Goal: Check status: Check status

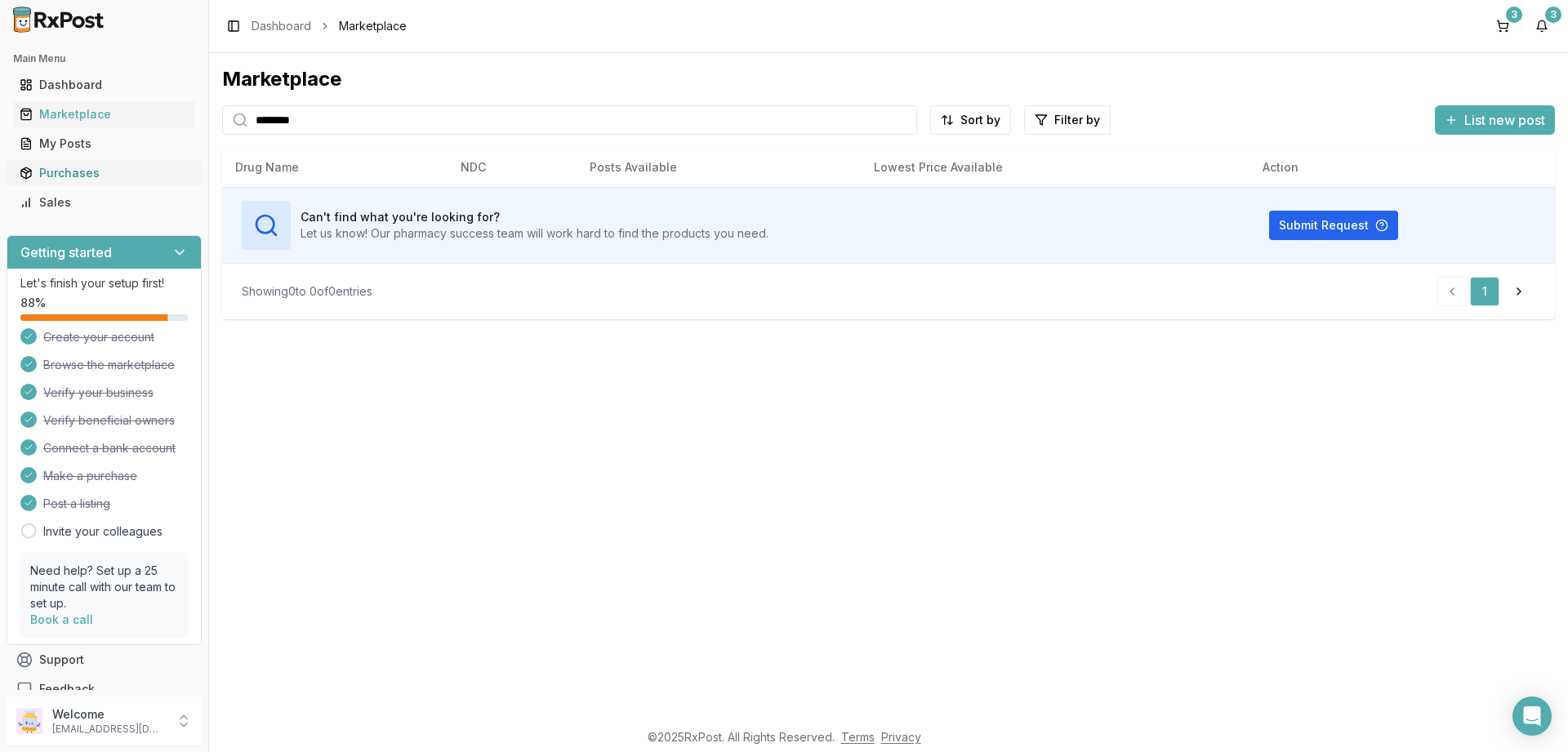
click at [68, 171] on div "Purchases" at bounding box center [104, 173] width 169 height 16
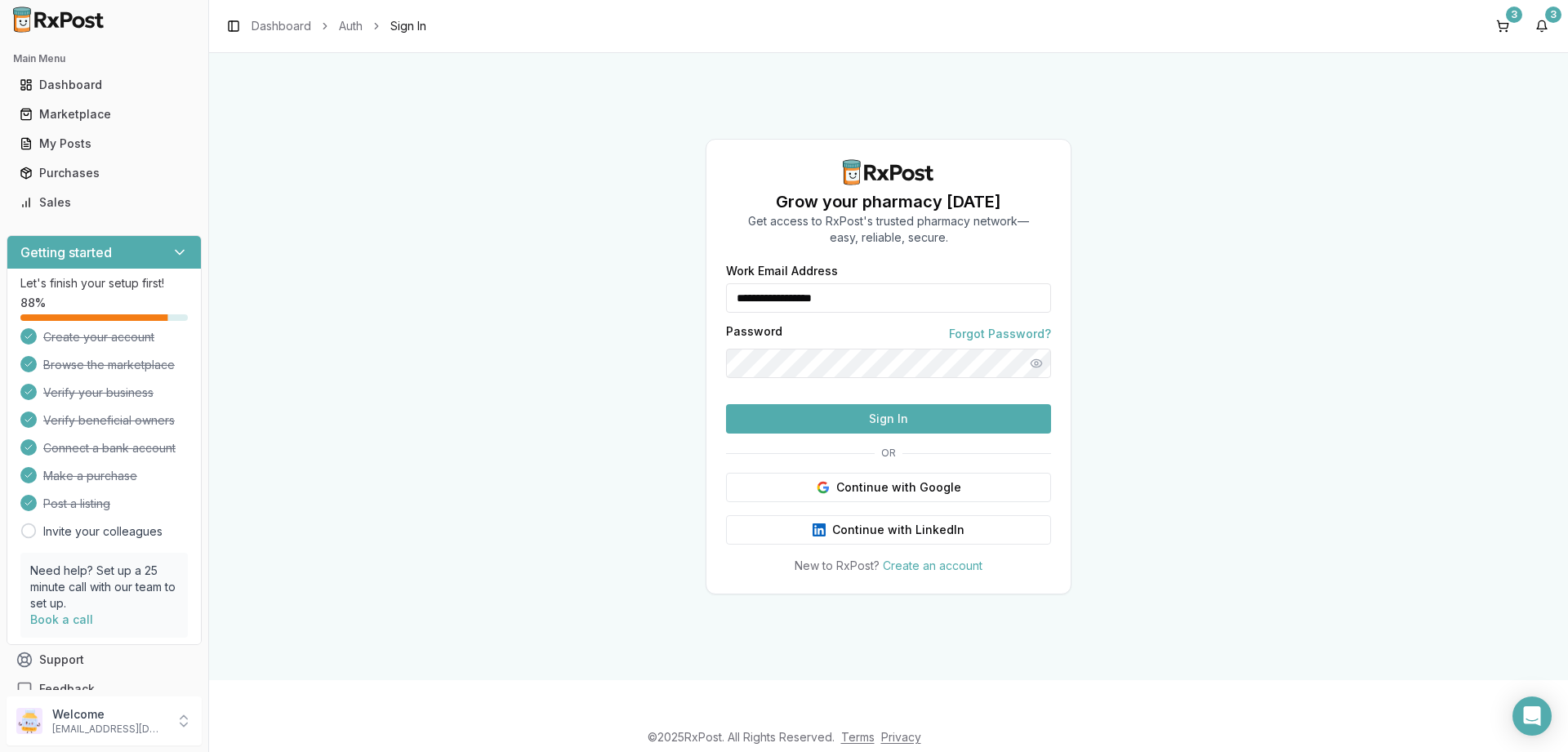
click at [810, 433] on button "Sign In" at bounding box center [889, 418] width 325 height 30
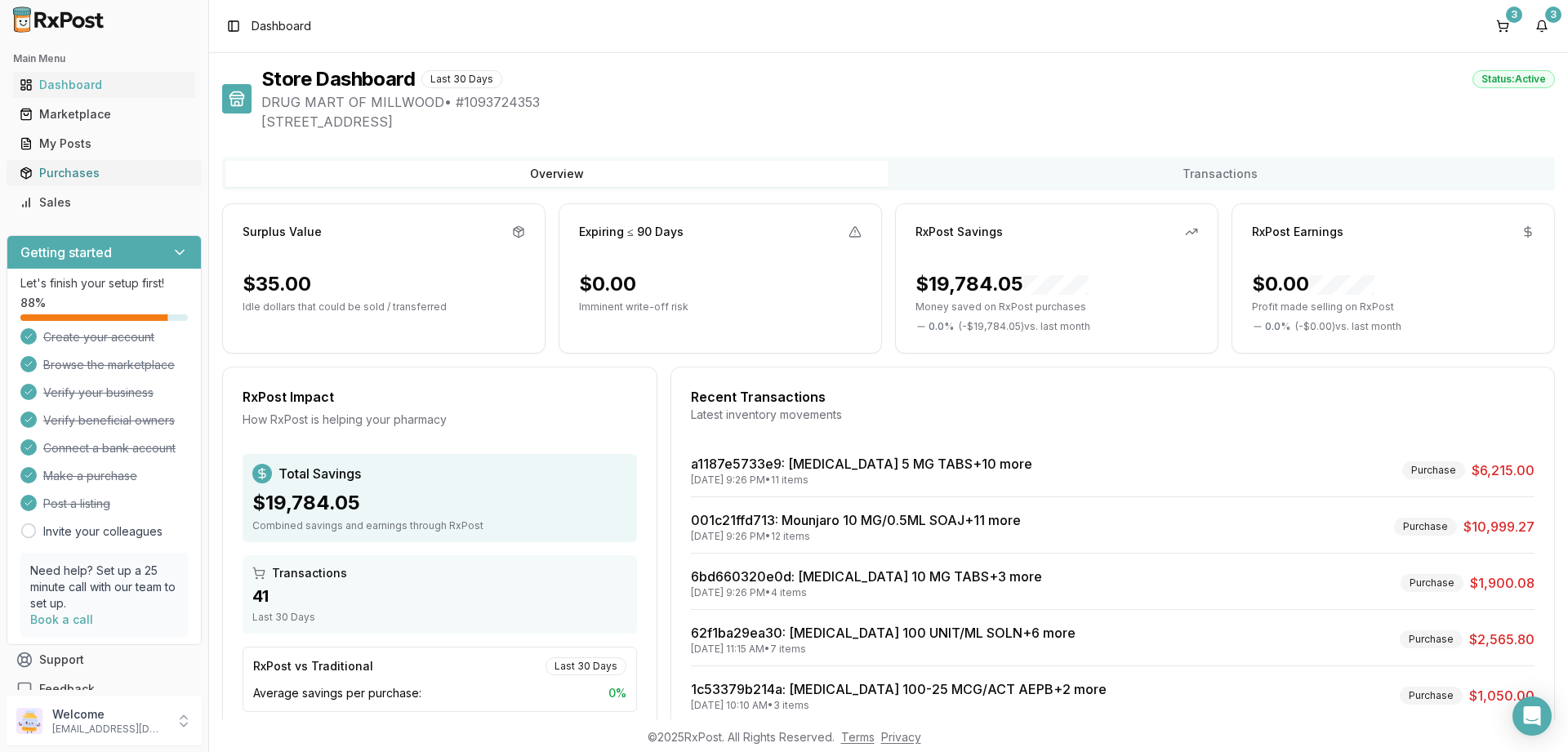
click at [67, 169] on div "Purchases" at bounding box center [104, 173] width 169 height 16
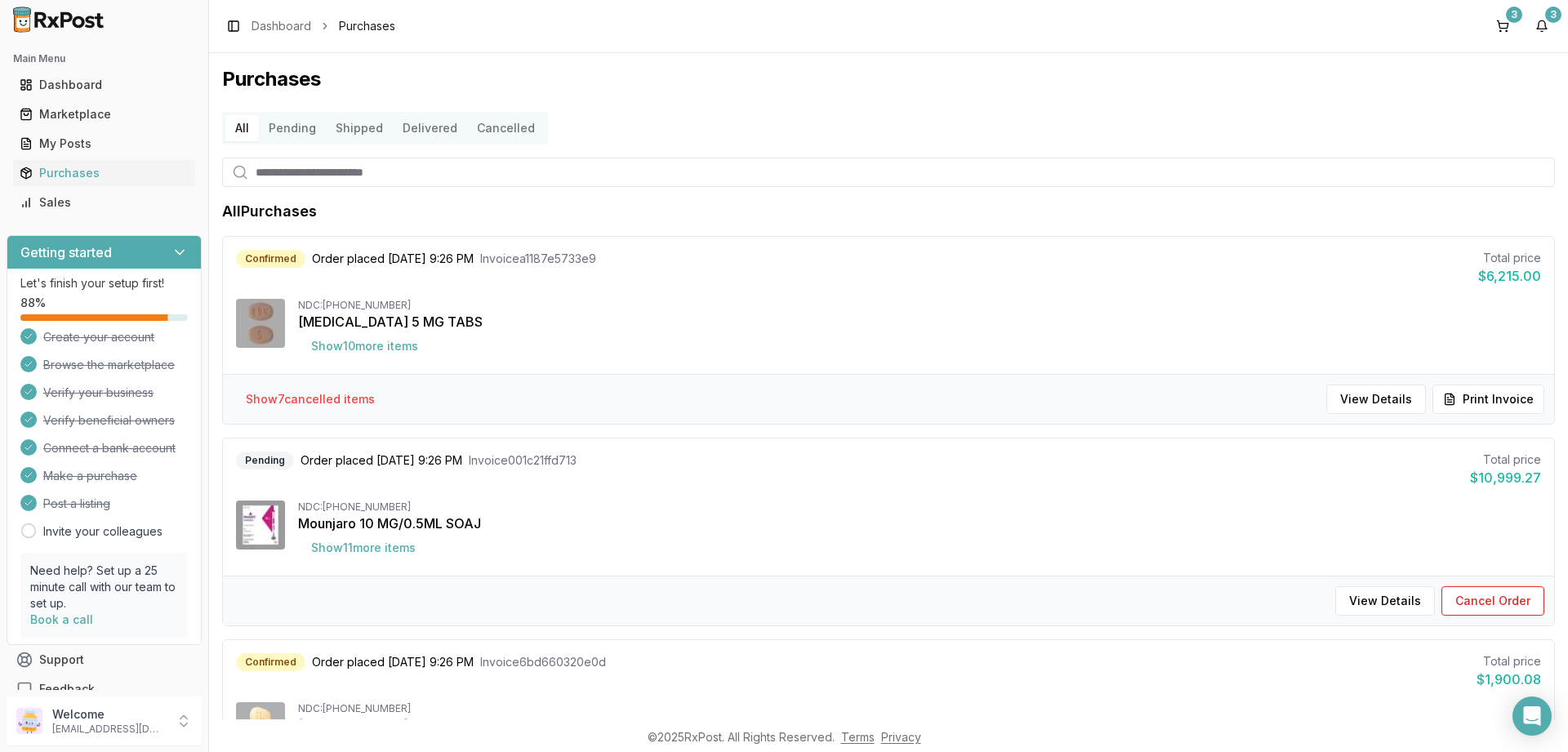
click at [288, 127] on button "Pending" at bounding box center [292, 127] width 67 height 26
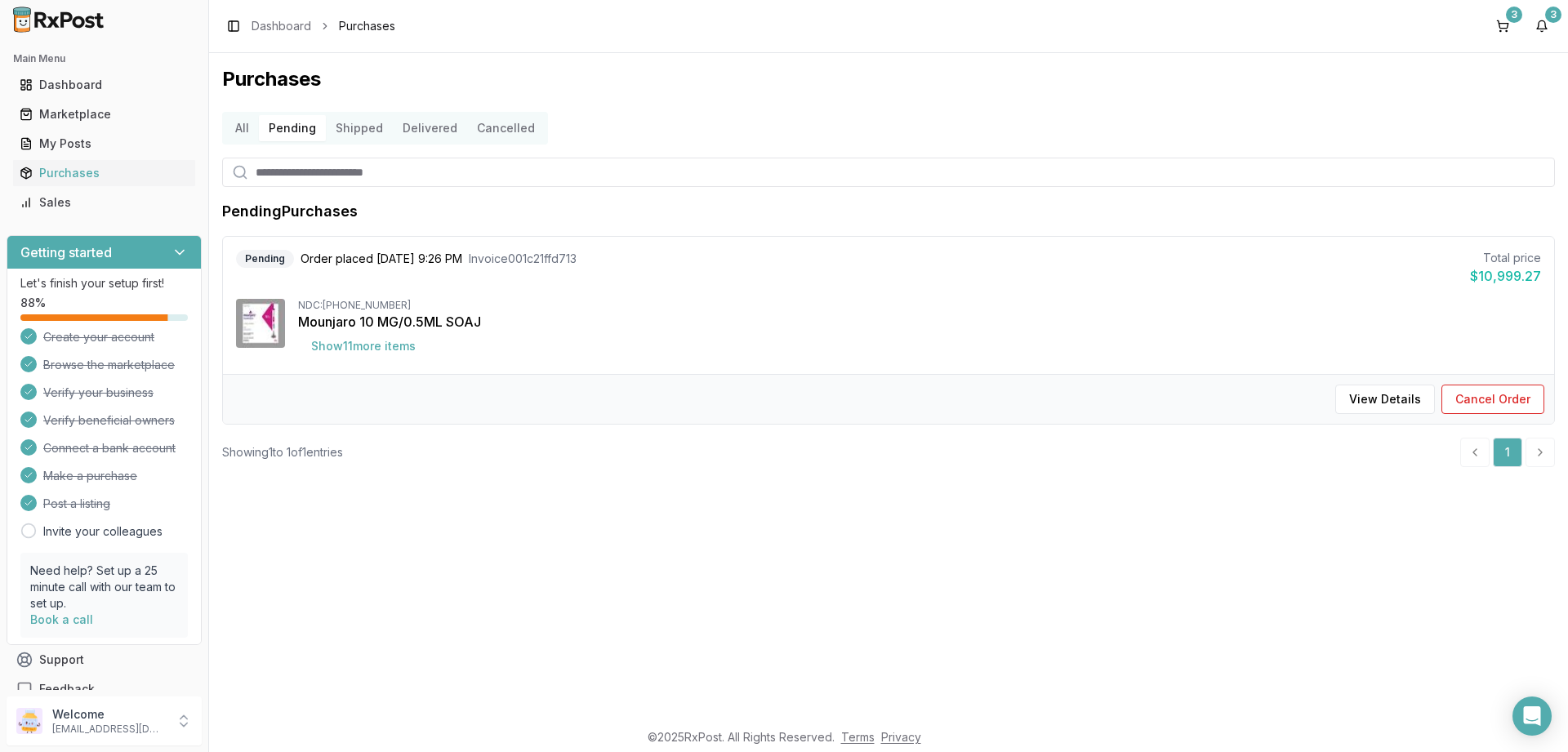
click at [359, 121] on button "Shipped" at bounding box center [359, 127] width 67 height 26
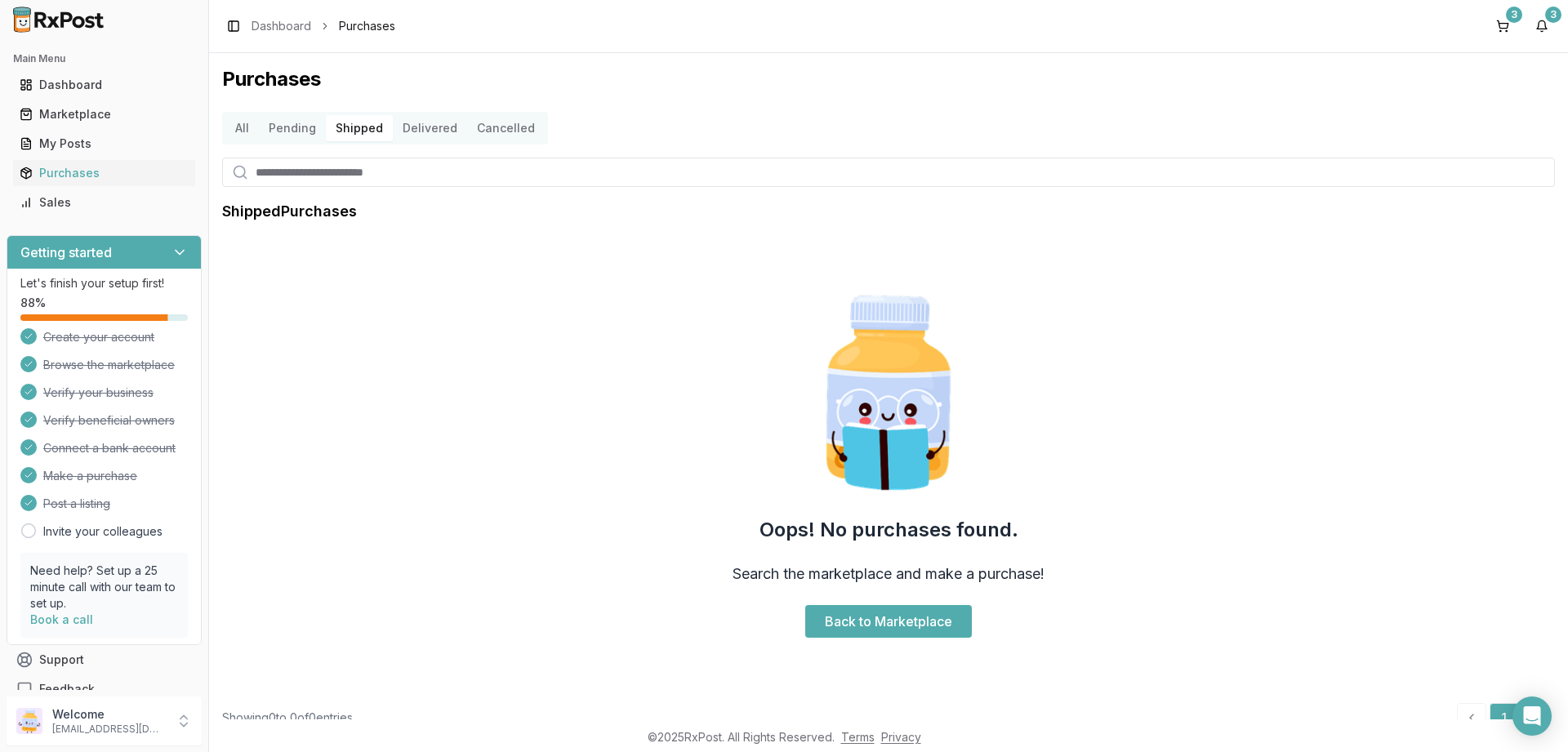
click at [427, 136] on button "Delivered" at bounding box center [430, 127] width 74 height 26
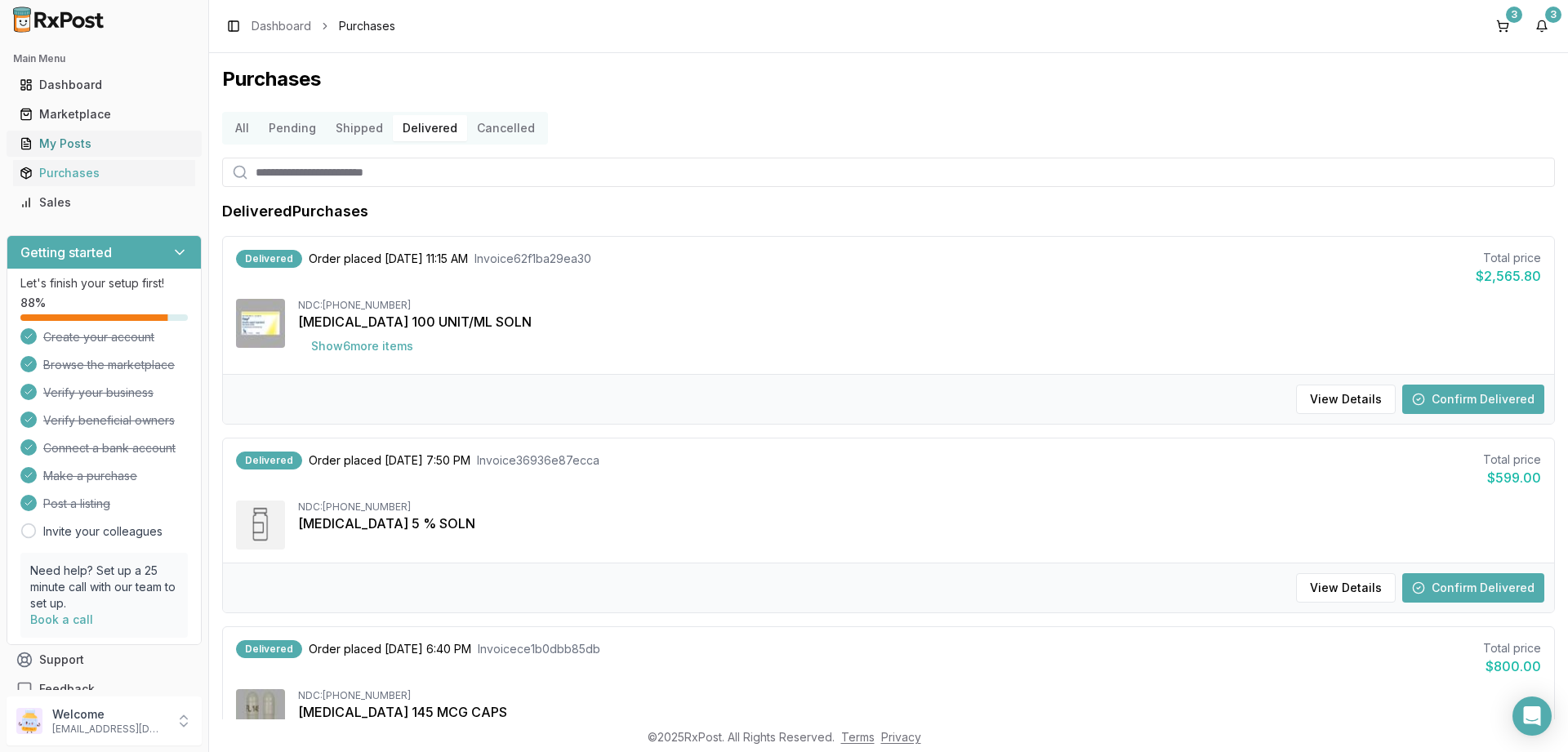
click at [95, 143] on div "My Posts" at bounding box center [104, 144] width 169 height 16
